Goal: Check status: Check status

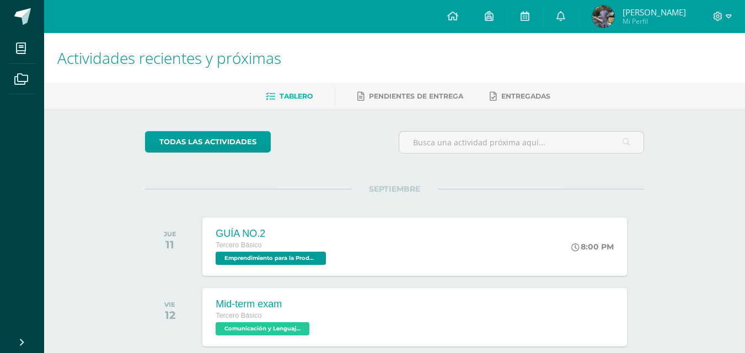
click at [614, 7] on img at bounding box center [603, 17] width 22 height 22
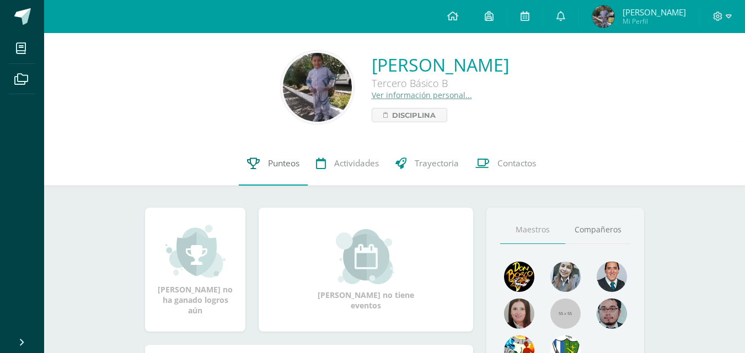
click at [285, 173] on link "Punteos" at bounding box center [273, 164] width 69 height 44
